Goal: Use online tool/utility: Utilize a website feature to perform a specific function

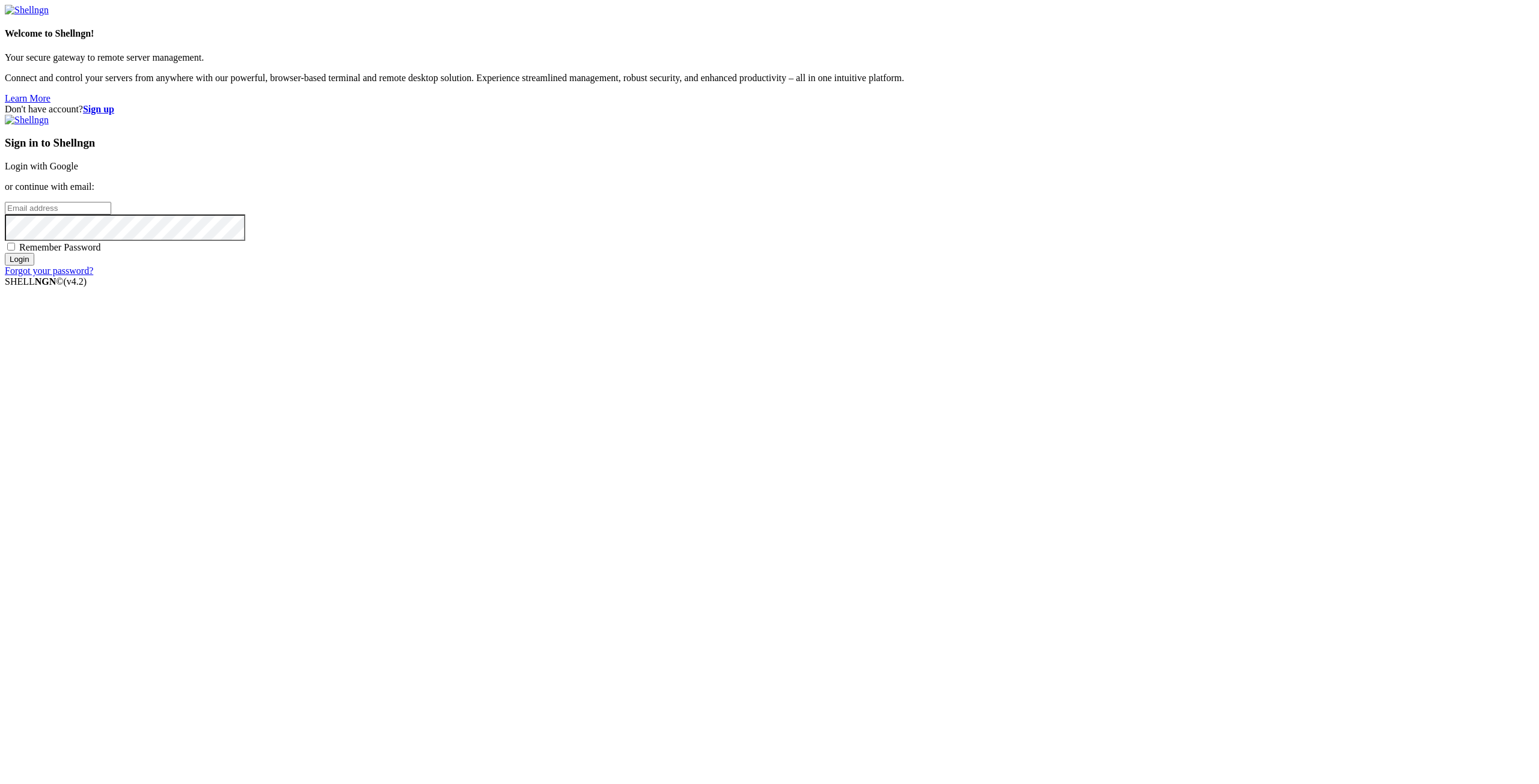
type input "[EMAIL_ADDRESS][DOMAIN_NAME]"
click at [34, 266] on input "Login" at bounding box center [19, 259] width 29 height 12
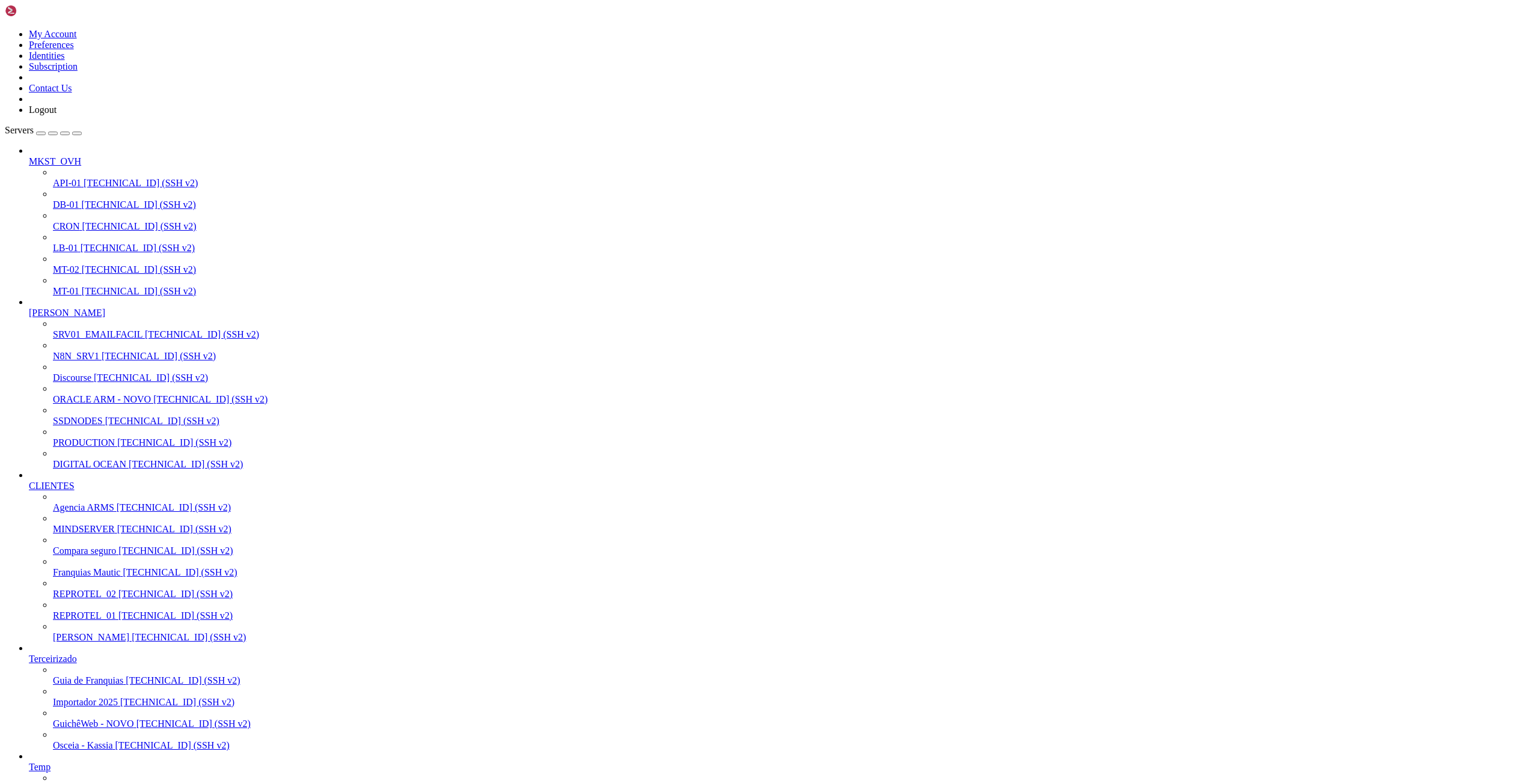
click at [72, 600] on link "REPROTEL_02 [TECHNICAL_ID] (SSH v2)" at bounding box center [794, 594] width 1481 height 11
click at [93, 621] on span "REPROTEL_01" at bounding box center [84, 616] width 63 height 10
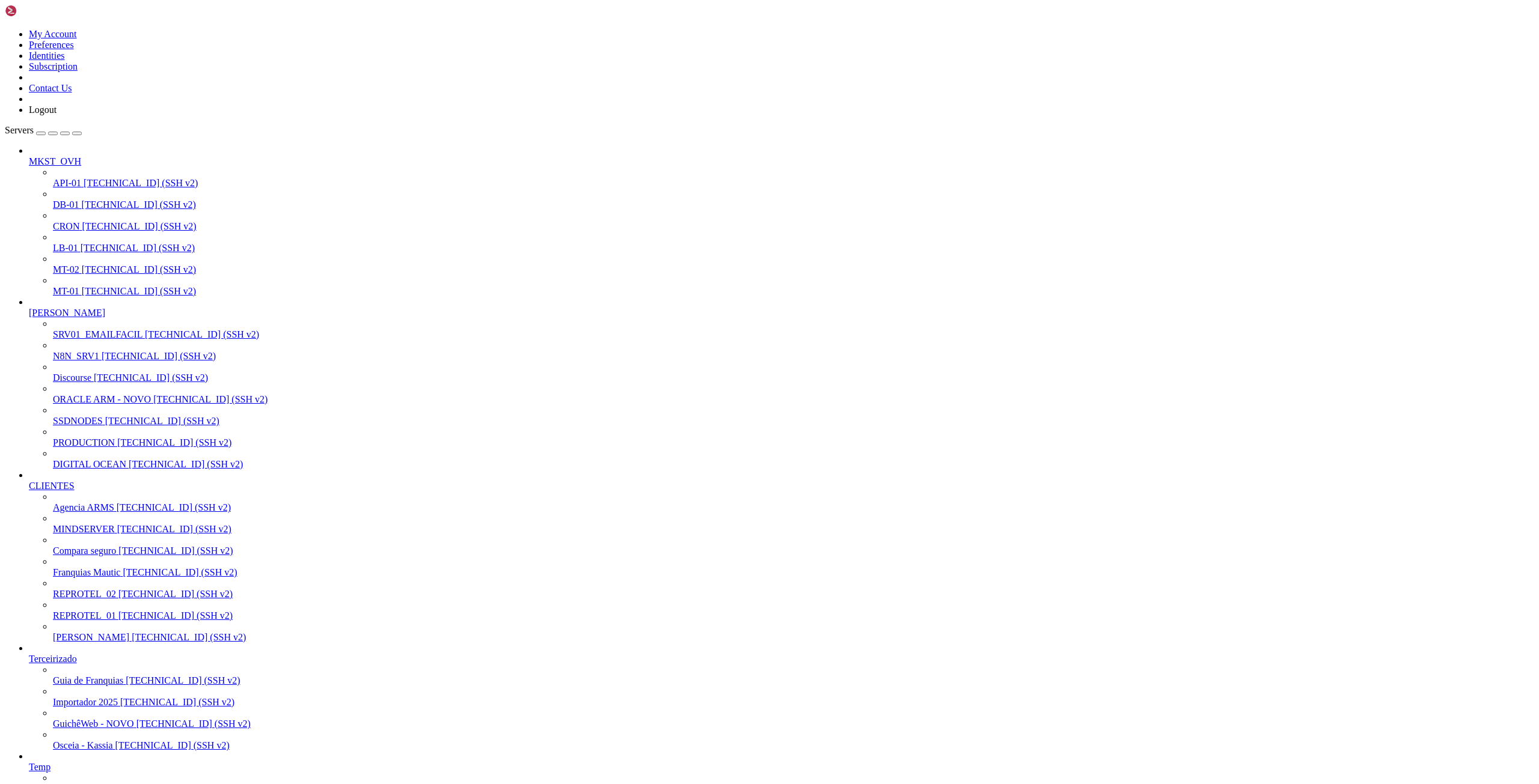
drag, startPoint x: 1313, startPoint y: 1212, endPoint x: 1120, endPoint y: 1213, distance: 193.0
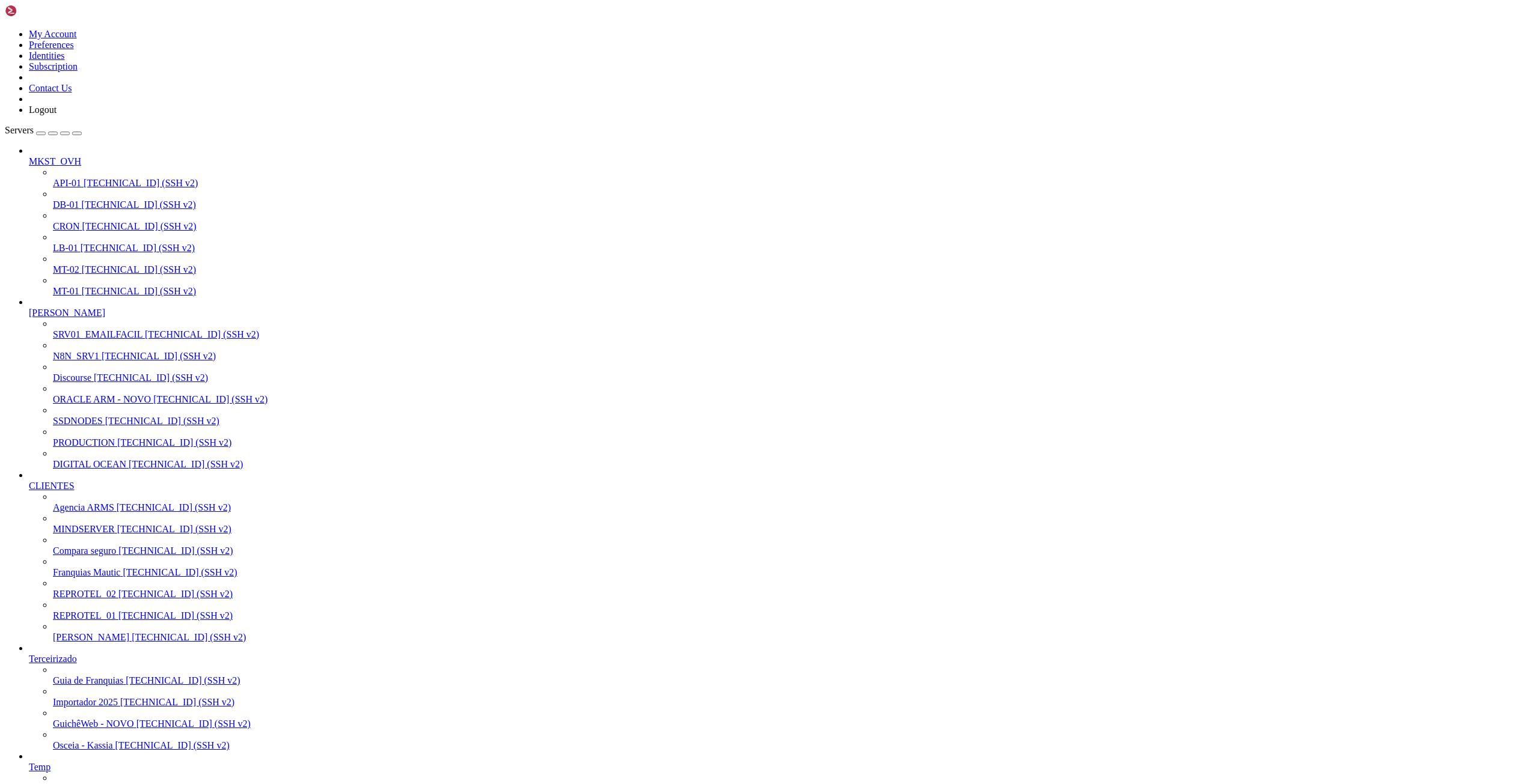
drag, startPoint x: 834, startPoint y: 220, endPoint x: 539, endPoint y: 127, distance: 309.3
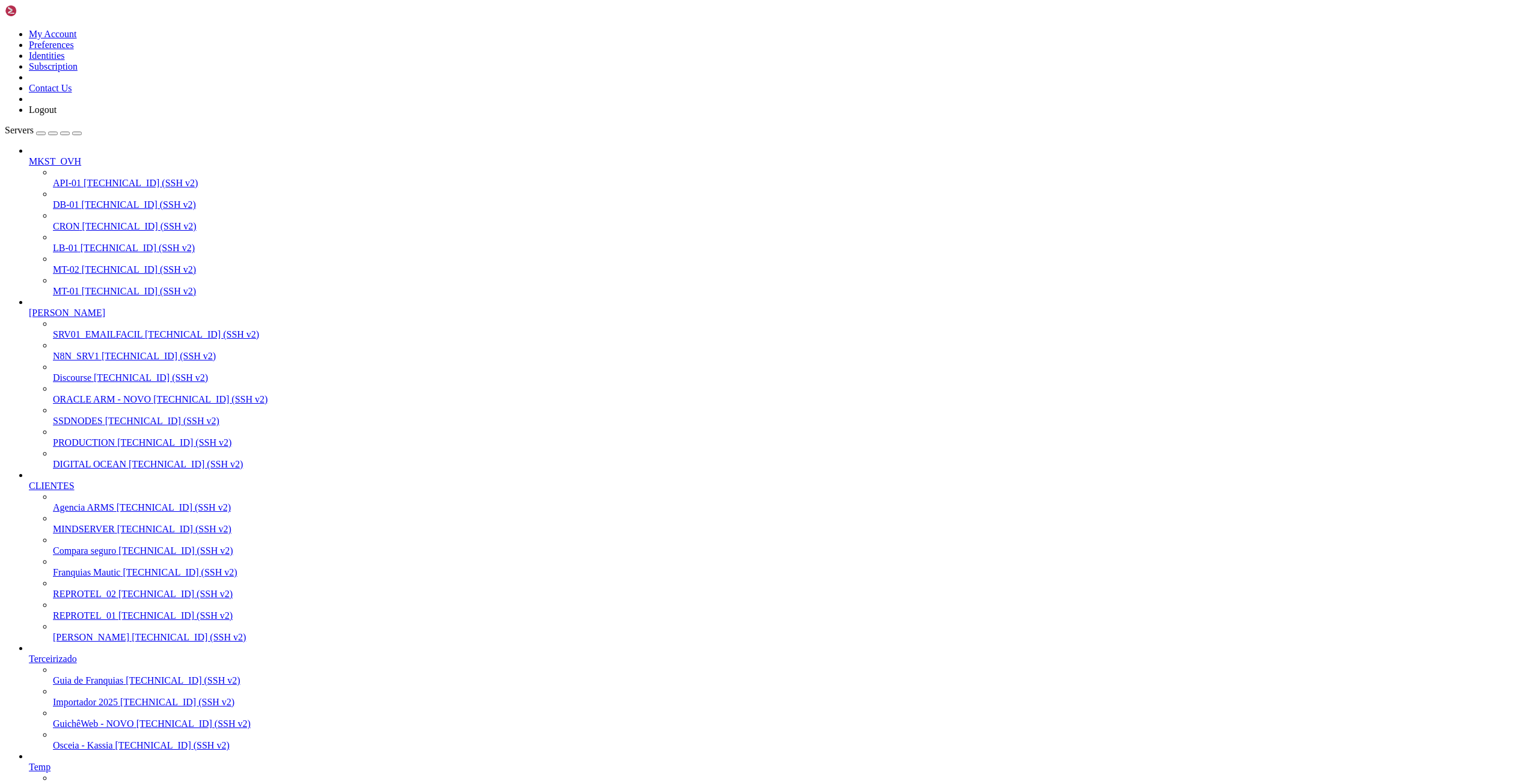
drag, startPoint x: 151, startPoint y: 1244, endPoint x: 351, endPoint y: 1239, distance: 200.1
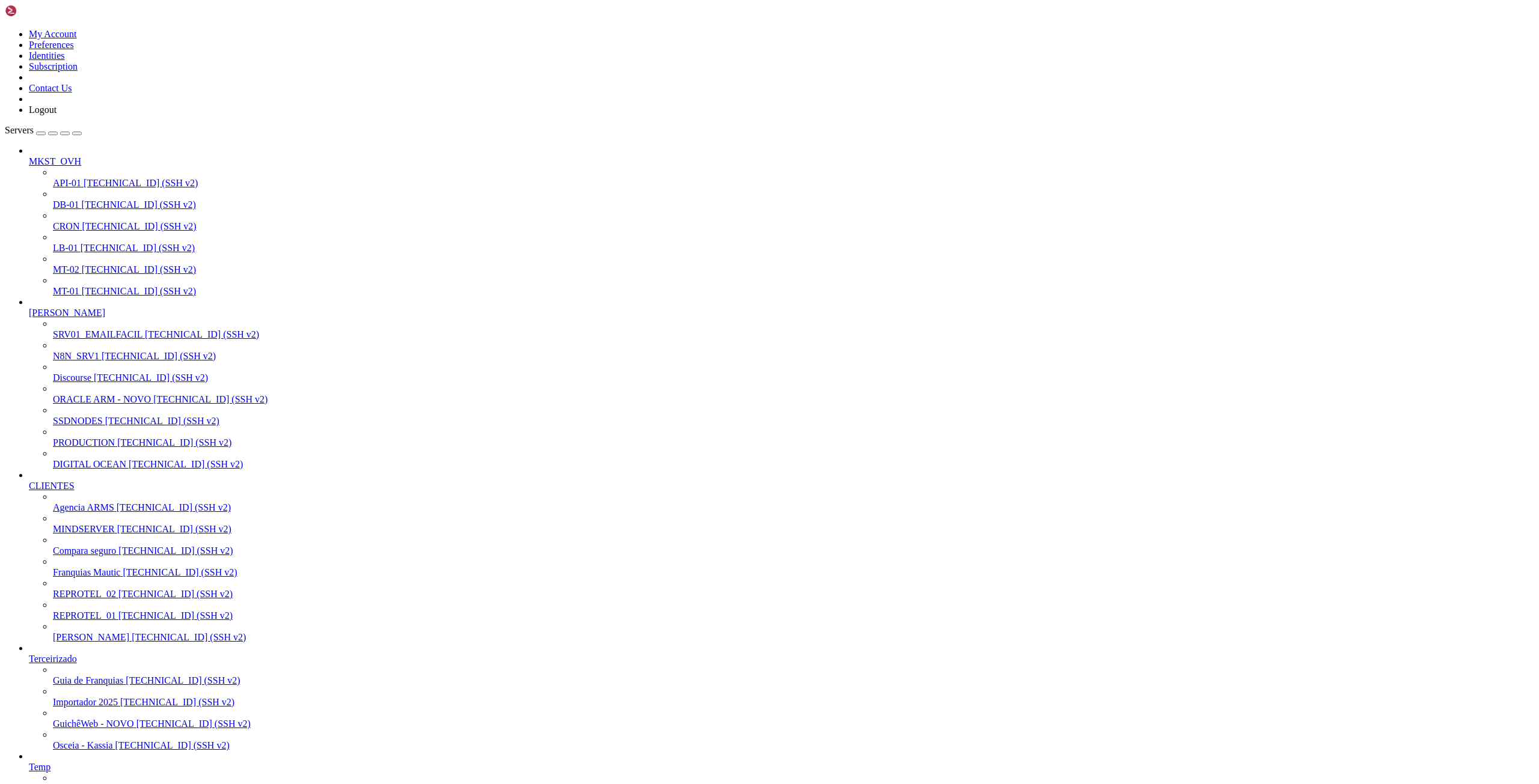
scroll to position [1645, 0]
drag, startPoint x: 12, startPoint y: 1293, endPoint x: 194, endPoint y: 1613, distance: 368.1
drag, startPoint x: 84, startPoint y: 1551, endPoint x: 129, endPoint y: 1550, distance: 45.0
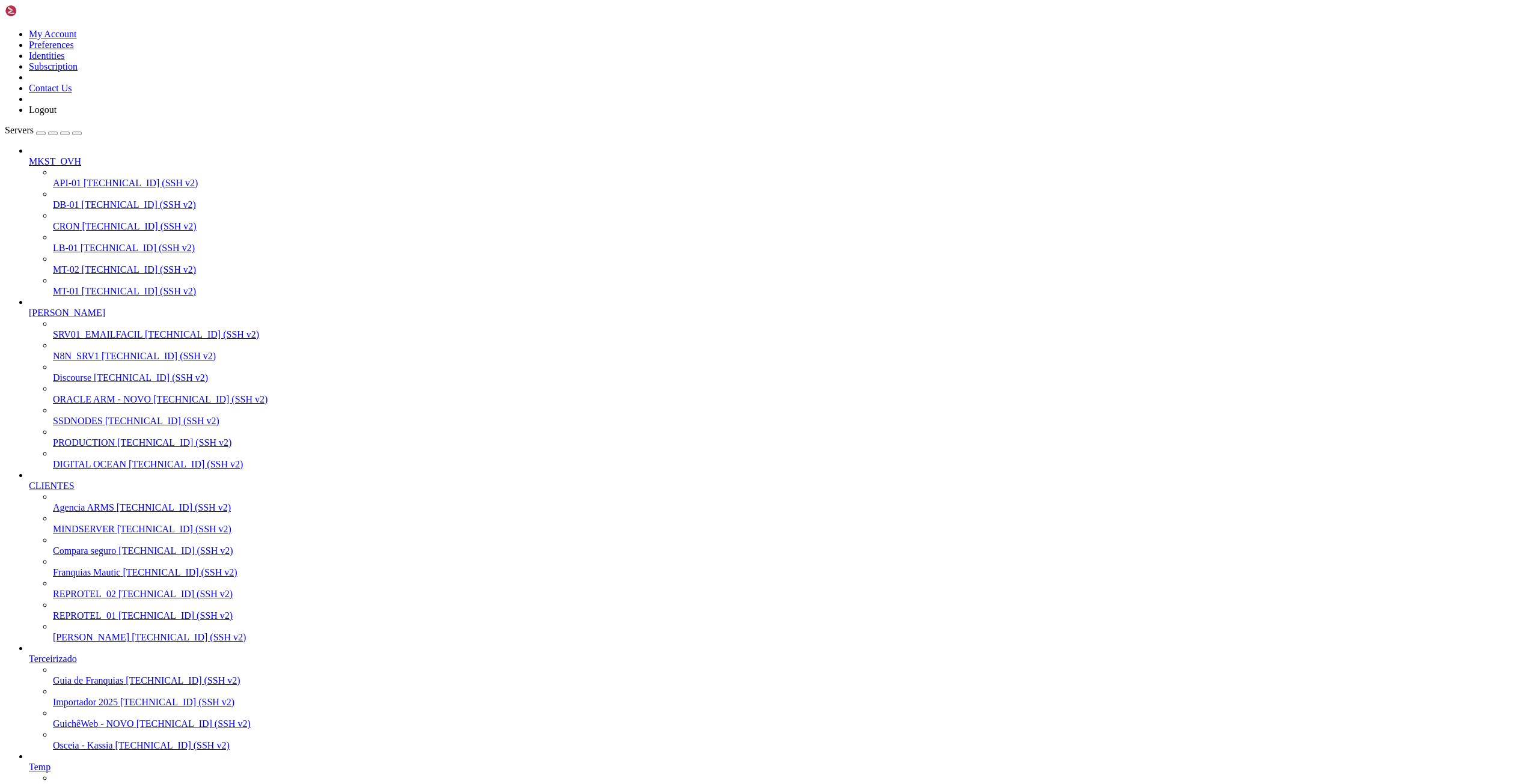
drag, startPoint x: 25, startPoint y: 1588, endPoint x: 731, endPoint y: 1622, distance: 706.8
drag, startPoint x: 206, startPoint y: 1470, endPoint x: 328, endPoint y: 1471, distance: 122.0
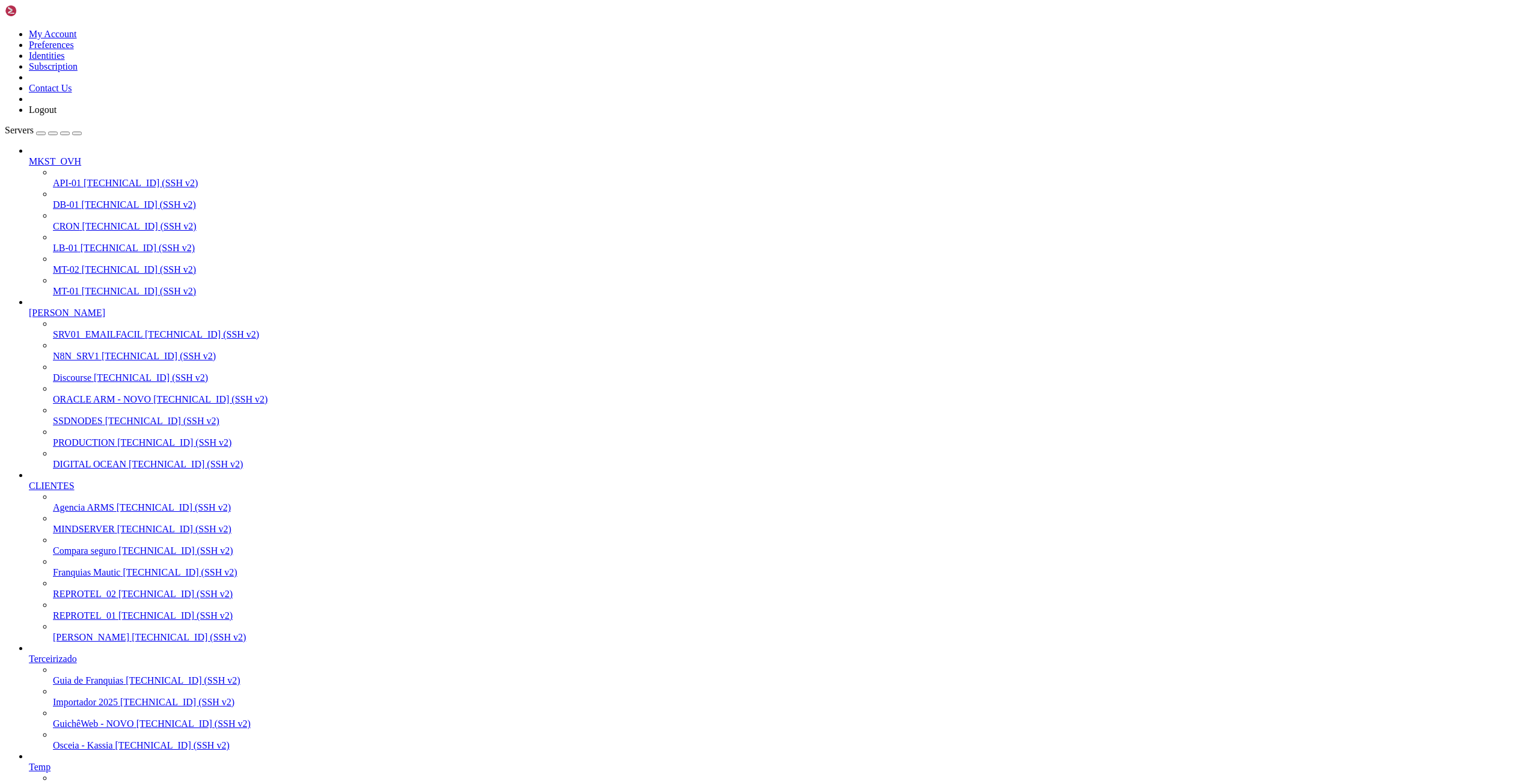
scroll to position [3647, 0]
